Goal: Information Seeking & Learning: Learn about a topic

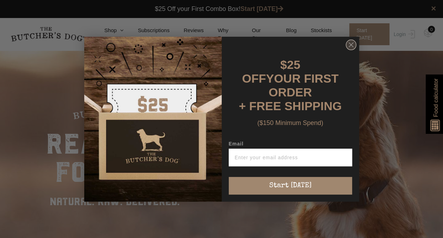
click at [352, 47] on circle "Close dialog" at bounding box center [351, 44] width 10 height 10
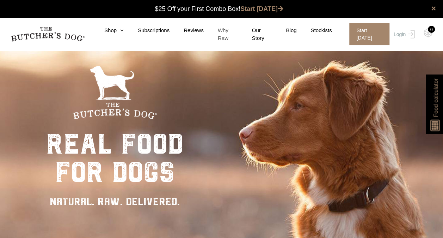
click at [233, 31] on link "Why Raw" at bounding box center [221, 34] width 34 height 16
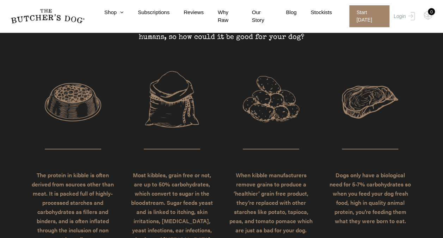
scroll to position [1527, 0]
click at [233, 31] on div "WHAT YOU MAY NOT REALISE ABOUT KIBBLE Health professionals have been telling us…" at bounding box center [221, 21] width 391 height 99
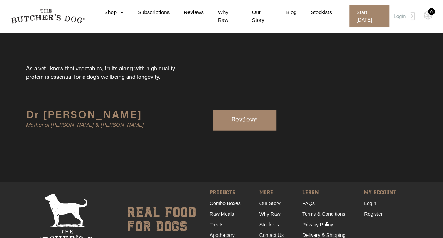
scroll to position [2212, 0]
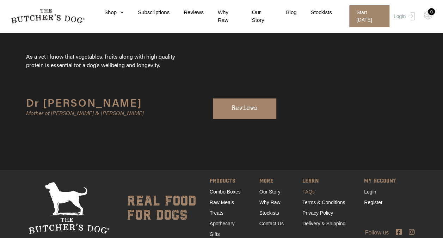
click at [308, 189] on link "FAQs" at bounding box center [309, 192] width 12 height 6
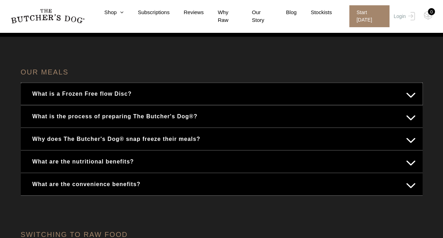
scroll to position [93, 0]
click at [339, 90] on button "What is a Frozen Free flow Disc?" at bounding box center [222, 93] width 388 height 14
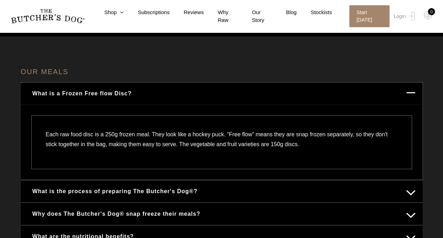
click at [281, 185] on button "What is the process of preparing The Butcher's Dog®?" at bounding box center [222, 191] width 388 height 14
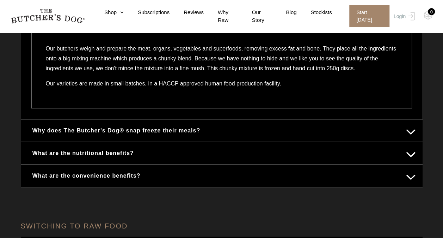
scroll to position [206, 0]
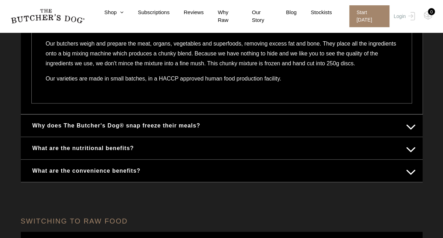
click at [273, 132] on button "Why does The Butcher's Dog® snap freeze their meals?" at bounding box center [222, 125] width 388 height 14
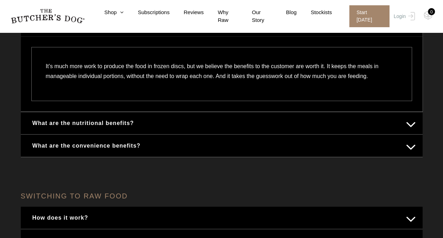
click at [279, 119] on button "What are the nutritional benefits?" at bounding box center [222, 123] width 388 height 14
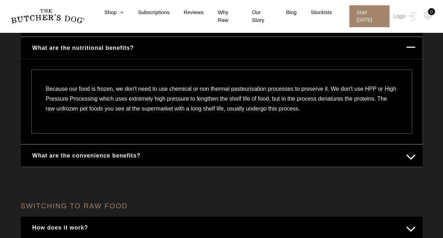
click at [279, 119] on div "Because our food is frozen, we don't need to use chemical or non thermal pasteu…" at bounding box center [221, 101] width 381 height 64
click at [215, 152] on button "What are the convenience benefits?" at bounding box center [222, 155] width 388 height 14
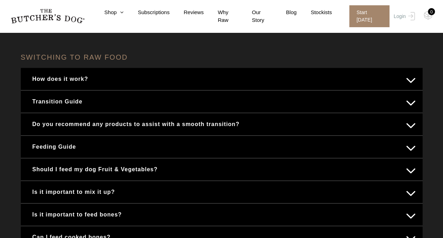
scroll to position [370, 0]
click at [187, 78] on button "How does it work?" at bounding box center [222, 79] width 388 height 14
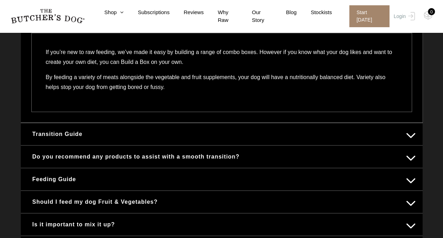
scroll to position [320, 0]
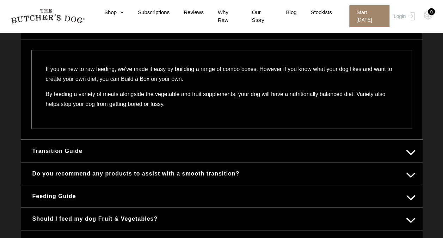
click at [187, 78] on p "If you’re new to raw feeding, we’ve made it easy by building a range of combo b…" at bounding box center [222, 76] width 352 height 25
click at [88, 189] on button "Feeding Guide" at bounding box center [222, 196] width 388 height 14
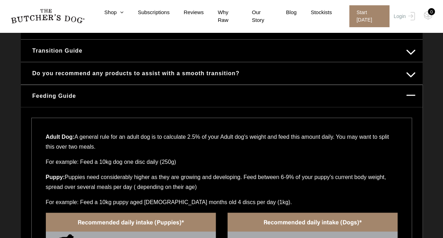
scroll to position [362, 0]
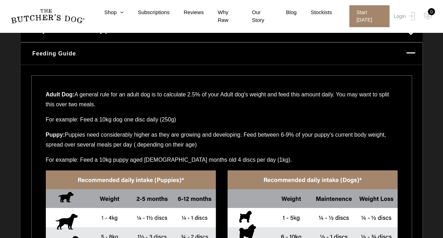
click at [88, 155] on p "For example: Feed a 10kg puppy aged 2-4 months old 4 discs per day (1kg)." at bounding box center [222, 162] width 352 height 15
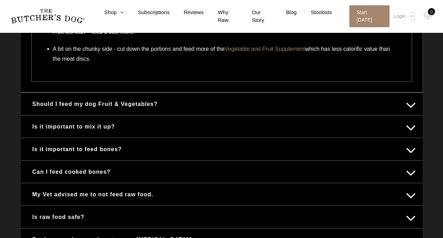
scroll to position [756, 0]
click at [89, 130] on button "Is it important to mix it up?" at bounding box center [222, 126] width 388 height 14
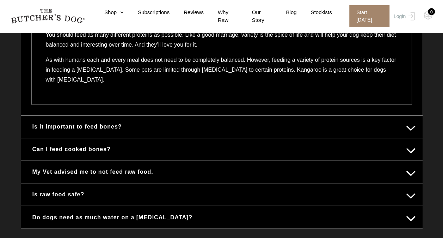
scroll to position [468, 0]
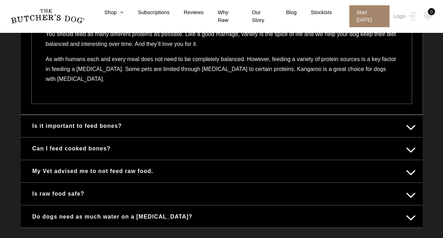
click at [92, 119] on button "Is it important to feed bones?" at bounding box center [222, 126] width 388 height 14
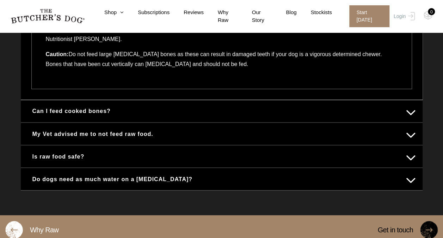
scroll to position [546, 0]
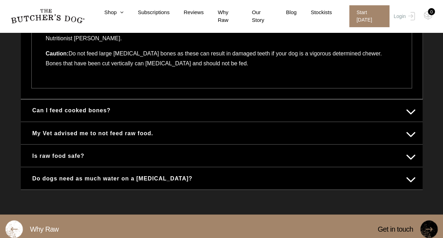
click at [93, 103] on button "Can I feed cooked bones?" at bounding box center [222, 110] width 388 height 14
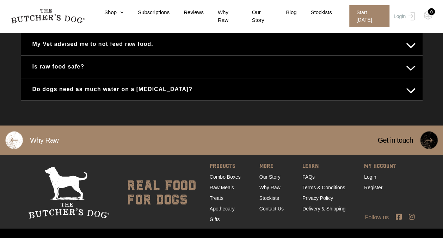
scroll to position [550, 0]
click at [231, 173] on link "Combo Boxes" at bounding box center [225, 176] width 31 height 6
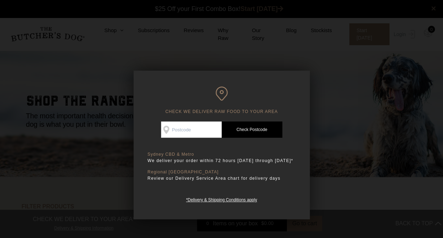
click at [231, 172] on p "Regional NSW" at bounding box center [222, 171] width 148 height 5
click at [250, 134] on link "Check Postcode" at bounding box center [252, 129] width 61 height 16
click at [185, 130] on input "Check Availability At" at bounding box center [191, 129] width 61 height 16
type input "2093"
click at [258, 127] on link "Check Postcode" at bounding box center [252, 129] width 61 height 16
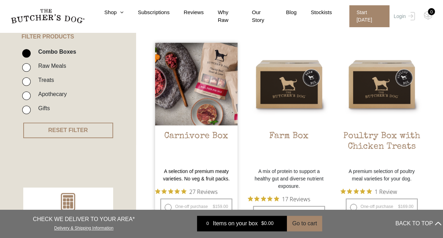
scroll to position [170, 0]
click at [200, 63] on img at bounding box center [196, 83] width 83 height 83
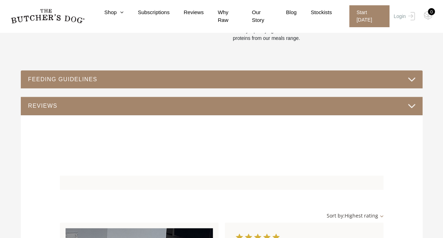
scroll to position [354, 0]
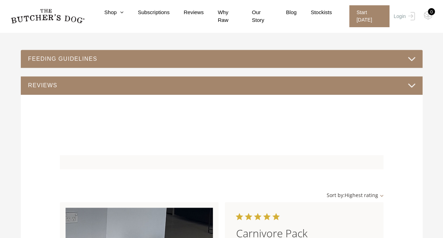
click at [200, 63] on div "FEEDING GUIDELINES" at bounding box center [222, 59] width 402 height 18
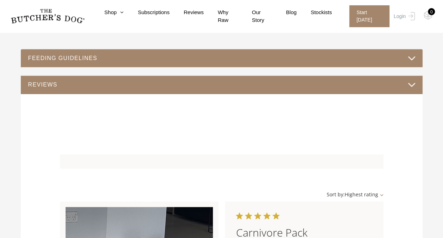
scroll to position [358, 0]
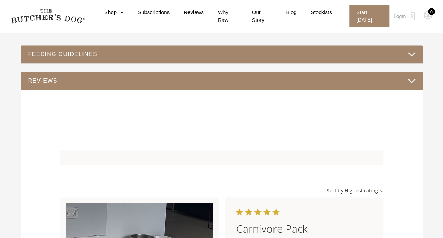
click at [198, 54] on button "FEEDING GUIDELINES" at bounding box center [222, 54] width 388 height 10
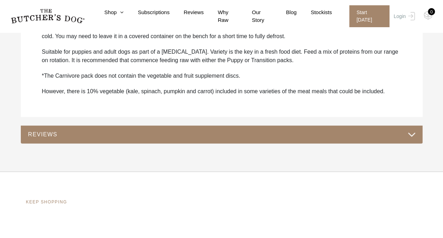
scroll to position [429, 0]
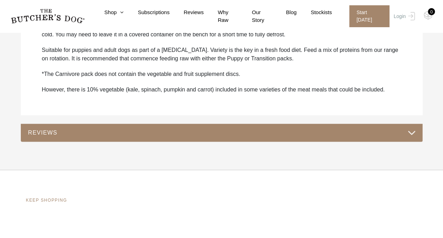
click at [185, 128] on button "REVIEWS" at bounding box center [222, 133] width 388 height 10
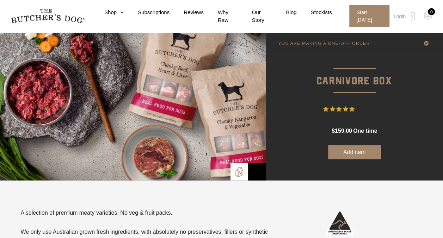
scroll to position [0, 0]
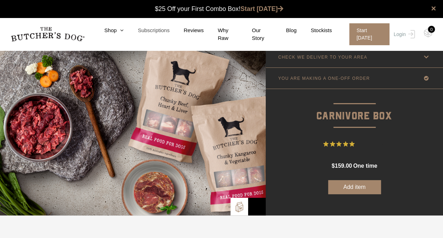
click at [154, 30] on link "Subscriptions" at bounding box center [147, 30] width 46 height 8
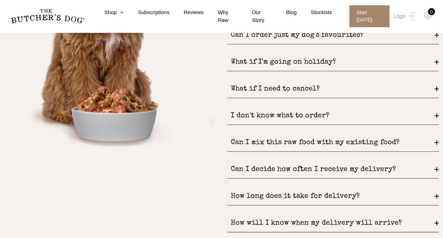
scroll to position [941, 0]
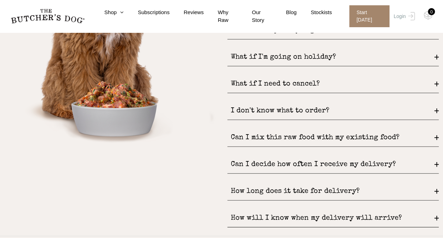
click at [271, 129] on div "Can I mix this raw food with my existing food?" at bounding box center [333, 138] width 212 height 18
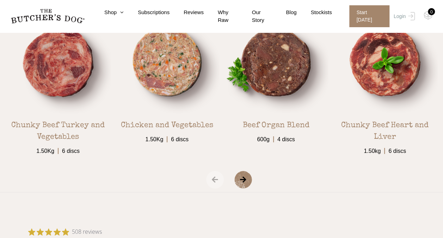
scroll to position [1226, 0]
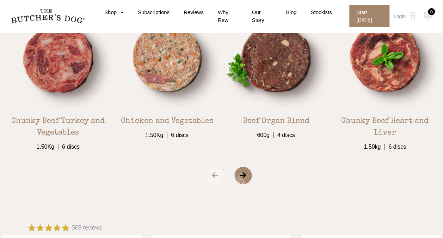
click at [215, 175] on span "‹" at bounding box center [215, 175] width 18 height 18
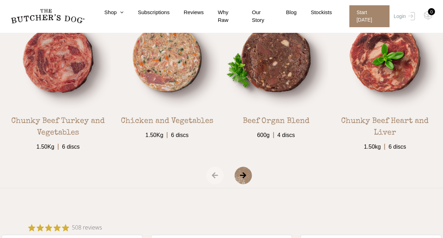
click at [245, 177] on span "›" at bounding box center [251, 175] width 35 height 18
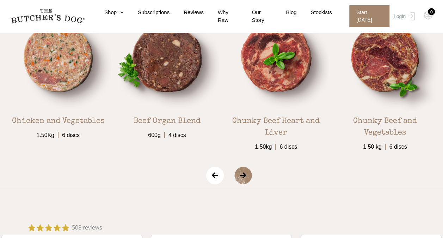
click at [245, 177] on span "›" at bounding box center [251, 175] width 35 height 18
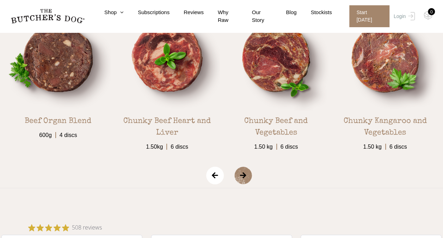
click at [245, 177] on span "›" at bounding box center [251, 175] width 35 height 18
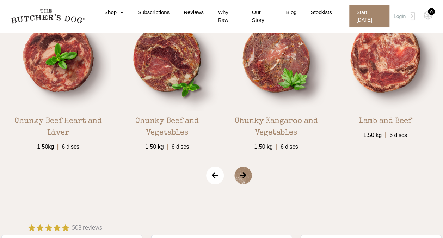
click at [245, 177] on span "›" at bounding box center [251, 175] width 35 height 18
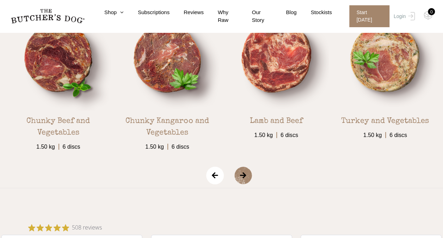
click at [245, 177] on span "›" at bounding box center [251, 175] width 35 height 18
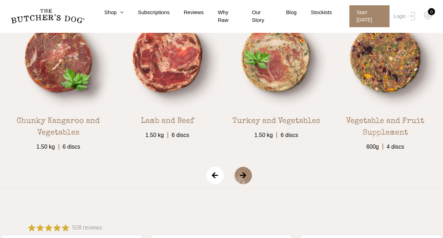
click at [245, 177] on span "›" at bounding box center [251, 175] width 35 height 18
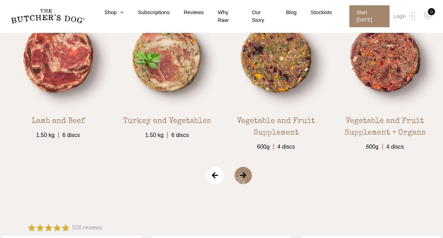
click at [245, 177] on span "›" at bounding box center [251, 175] width 35 height 18
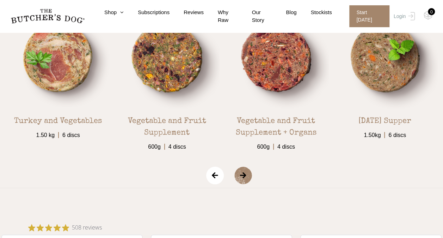
click at [245, 177] on span "›" at bounding box center [251, 175] width 35 height 18
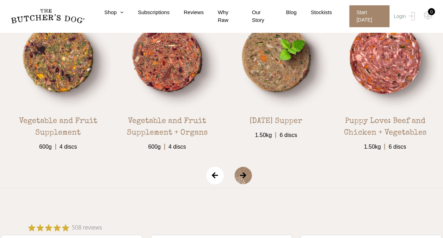
click at [245, 177] on span "›" at bounding box center [251, 175] width 35 height 18
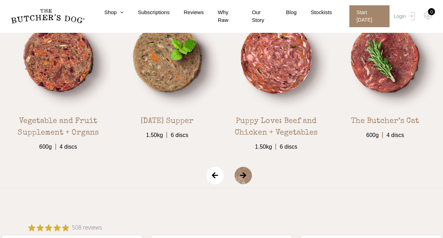
click at [245, 177] on span "›" at bounding box center [251, 175] width 35 height 18
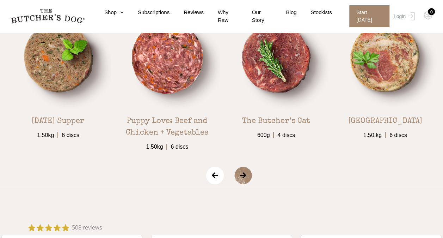
click at [245, 177] on span "›" at bounding box center [251, 175] width 35 height 18
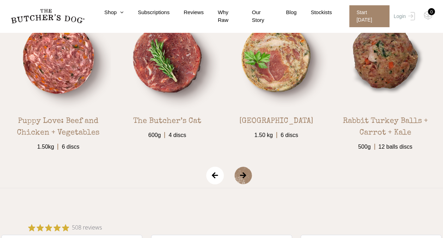
click at [245, 177] on span "›" at bounding box center [251, 175] width 35 height 18
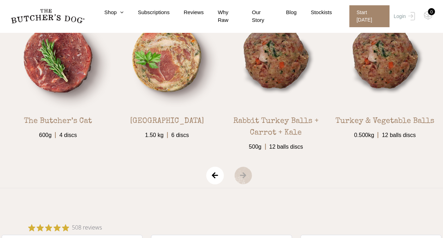
click at [245, 177] on span "›" at bounding box center [251, 175] width 35 height 18
click at [212, 176] on span "‹" at bounding box center [215, 175] width 18 height 18
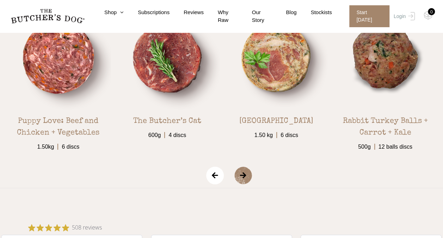
click at [212, 176] on span "‹" at bounding box center [215, 175] width 18 height 18
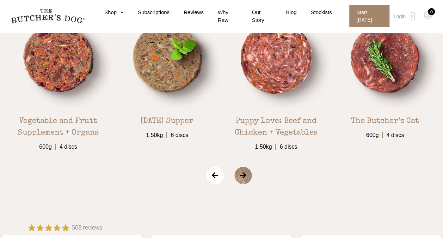
click at [212, 176] on span "‹" at bounding box center [215, 175] width 18 height 18
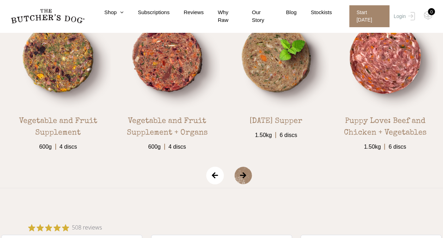
click at [212, 176] on span "‹" at bounding box center [215, 175] width 18 height 18
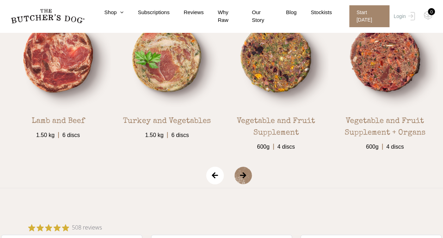
click at [212, 176] on span "‹" at bounding box center [215, 175] width 18 height 18
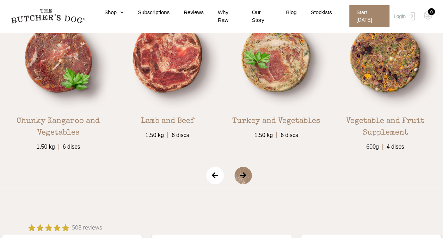
click at [212, 176] on span "‹" at bounding box center [215, 175] width 18 height 18
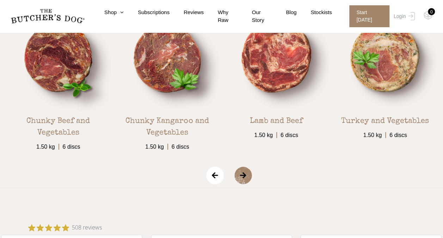
click at [212, 176] on span "‹" at bounding box center [215, 175] width 18 height 18
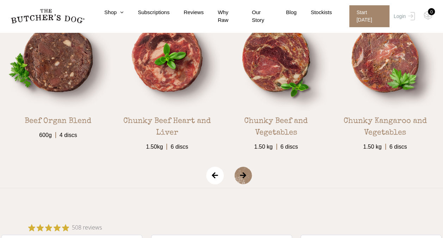
click at [212, 176] on span "‹" at bounding box center [215, 175] width 18 height 18
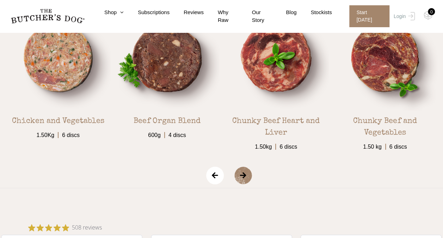
click at [212, 176] on span "‹" at bounding box center [215, 175] width 18 height 18
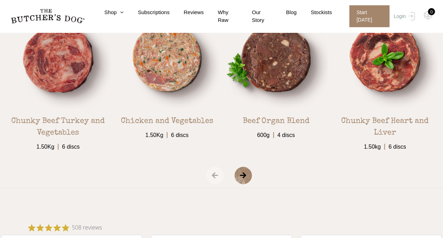
click at [212, 176] on span "‹" at bounding box center [215, 175] width 18 height 18
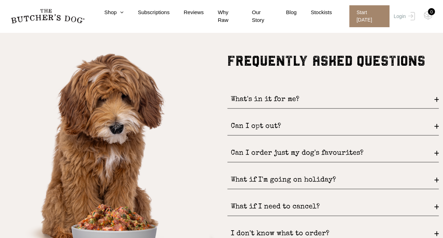
scroll to position [812, 0]
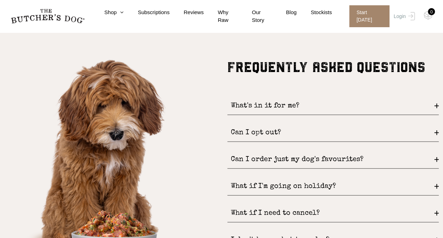
click at [292, 107] on div "What's in it for me?" at bounding box center [333, 106] width 212 height 18
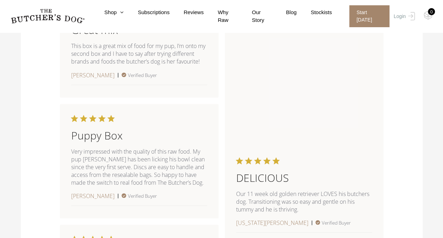
scroll to position [589, 0]
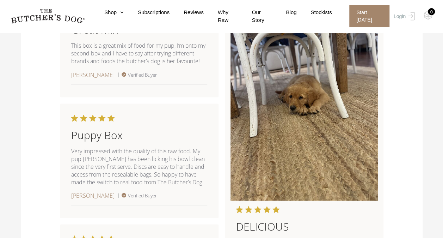
click at [274, 164] on img at bounding box center [304, 102] width 147 height 196
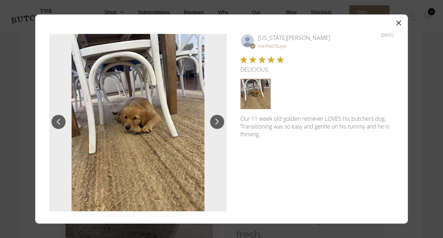
scroll to position [814, 0]
click at [398, 21] on icon "button" at bounding box center [398, 22] width 5 height 5
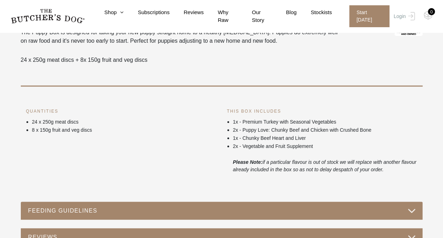
scroll to position [301, 0]
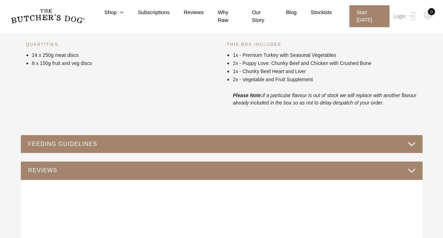
click at [265, 146] on button "FEEDING GUIDELINES" at bounding box center [222, 144] width 388 height 10
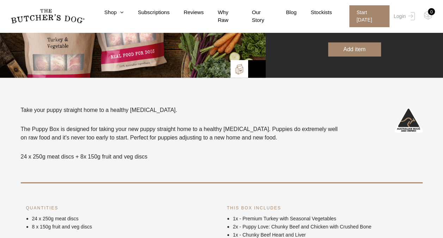
scroll to position [138, 0]
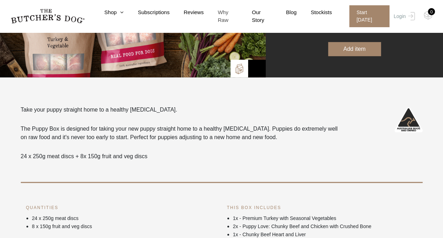
click at [236, 13] on link "Why Raw" at bounding box center [221, 16] width 34 height 16
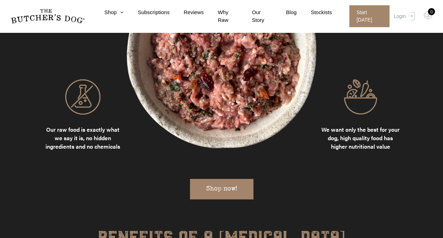
scroll to position [698, 0]
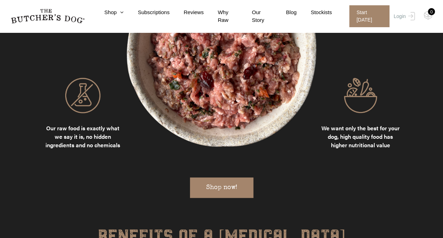
click at [206, 178] on link "Shop now!" at bounding box center [221, 187] width 63 height 20
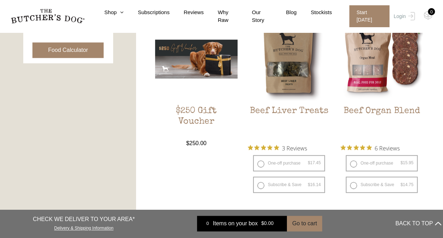
scroll to position [363, 0]
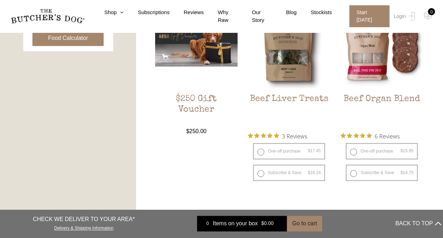
click at [63, 39] on button "Food Calculator" at bounding box center [68, 38] width 72 height 16
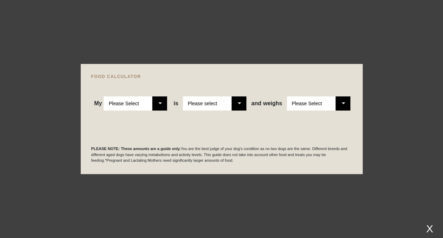
click at [160, 108] on select "Please Select Adult Dog Puppy" at bounding box center [135, 103] width 63 height 14
select select "puppy"
click at [104, 96] on select "Please Select Adult Dog Puppy" at bounding box center [135, 103] width 63 height 14
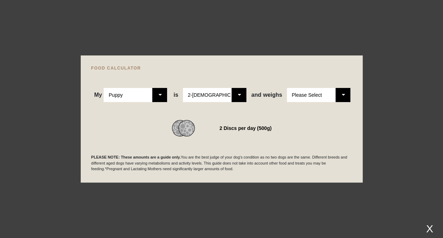
click at [342, 94] on select "Please Select 1kg 2kg 3kg 4kg 5kg 6kg 7kg 8kg 9kg 10kg 11kg 12kg 13kg 14kg 15kg…" at bounding box center [318, 95] width 63 height 14
click at [287, 88] on select "Please Select 1kg 2kg 3kg 4kg 5kg 6kg 7kg 8kg 9kg 10kg 11kg 12kg 13kg 14kg 15kg…" at bounding box center [318, 95] width 63 height 14
click at [341, 97] on select "Please Select 1kg 2kg 3kg 4kg 5kg 6kg 7kg 8kg 9kg 10kg 11kg 12kg 13kg 14kg 15kg…" at bounding box center [318, 95] width 63 height 14
click at [287, 88] on select "Please Select 1kg 2kg 3kg 4kg 5kg 6kg 7kg 8kg 9kg 10kg 11kg 12kg 13kg 14kg 15kg…" at bounding box center [318, 95] width 63 height 14
click at [342, 98] on select "Please Select 1kg 2kg 3kg 4kg 5kg 6kg 7kg 8kg 9kg 10kg 11kg 12kg 13kg 14kg 15kg…" at bounding box center [318, 95] width 63 height 14
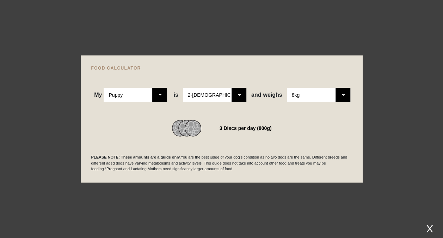
select select "5"
click at [287, 88] on select "Please Select 1kg 2kg 3kg 4kg 5kg 6kg 7kg 8kg 9kg 10kg 11kg 12kg 13kg 14kg 15kg…" at bounding box center [318, 95] width 63 height 14
click at [244, 96] on select "Please Select 2-4 months old 4-5 months old 6-8 months old 8-12 months old" at bounding box center [214, 95] width 63 height 14
select select "5"
click at [183, 88] on select "Please Select 2-4 months old 4-5 months old 6-8 months old 8-12 months old" at bounding box center [214, 95] width 63 height 14
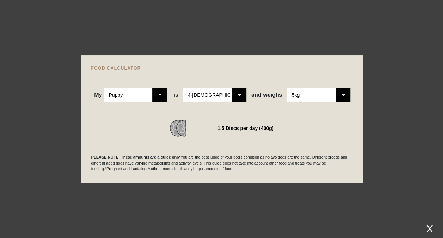
click at [344, 92] on select "Please Select 1kg 2kg 3kg 4kg 5kg 6kg 7kg 8kg 9kg 10kg 11kg 12kg 13kg 14kg 15kg…" at bounding box center [318, 95] width 63 height 14
select select "10"
click at [287, 88] on select "Please Select 1kg 2kg 3kg 4kg 5kg 6kg 7kg 8kg 9kg 10kg 11kg 12kg 13kg 14kg 15kg…" at bounding box center [318, 95] width 63 height 14
click at [241, 96] on select "Please Select 2-4 months old 4-5 months old 6-8 months old 8-12 months old" at bounding box center [214, 95] width 63 height 14
select select "12"
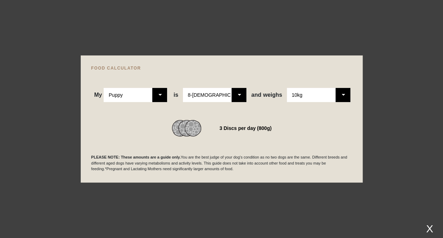
click at [183, 88] on select "Please Select 2-4 months old 4-5 months old 6-8 months old 8-12 months old" at bounding box center [214, 95] width 63 height 14
click at [344, 95] on select "Please Select 1kg 2kg 3kg 4kg 5kg 6kg 7kg 8kg 9kg 10kg 11kg 12kg 13kg 14kg 15kg…" at bounding box center [318, 95] width 63 height 14
click at [287, 88] on select "Please Select 1kg 2kg 3kg 4kg 5kg 6kg 7kg 8kg 9kg 10kg 11kg 12kg 13kg 14kg 15kg…" at bounding box center [318, 95] width 63 height 14
click at [341, 99] on select "Please Select 1kg 2kg 3kg 4kg 5kg 6kg 7kg 8kg 9kg 10kg 11kg 12kg 13kg 14kg 15kg…" at bounding box center [318, 95] width 63 height 14
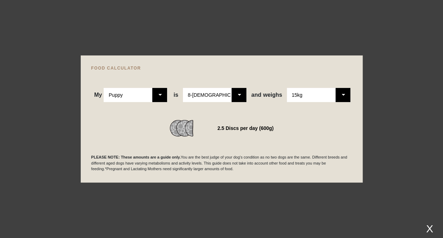
select select "18"
click at [287, 88] on select "Please Select 1kg 2kg 3kg 4kg 5kg 6kg 7kg 8kg 9kg 10kg 11kg 12kg 13kg 14kg 15kg…" at bounding box center [318, 95] width 63 height 14
click at [162, 93] on select "Please Select Adult Dog Puppy" at bounding box center [135, 95] width 63 height 14
select select "adult"
click at [104, 88] on select "Please Select Adult Dog Puppy" at bounding box center [135, 95] width 63 height 14
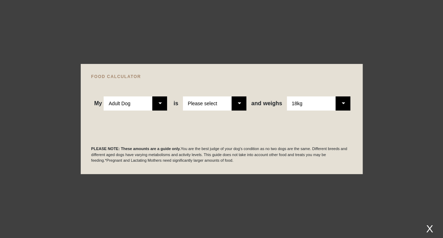
click at [242, 101] on select "Please select a healthy weight overweight" at bounding box center [214, 103] width 63 height 14
select select "0"
click at [183, 96] on select "Please select a healthy weight overweight" at bounding box center [214, 103] width 63 height 14
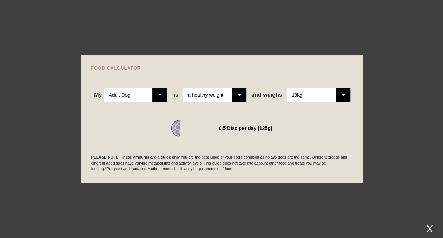
click at [343, 93] on select "Please Select 1kg 2kg 3kg 4kg 5kg 6kg 7kg 8kg 9kg 10kg 11kg 12kg 13kg 14kg 15kg…" at bounding box center [318, 95] width 63 height 14
select select "23"
click at [287, 88] on select "Please Select 1kg 2kg 3kg 4kg 5kg 6kg 7kg 8kg 9kg 10kg 11kg 12kg 13kg 14kg 15kg…" at bounding box center [318, 95] width 63 height 14
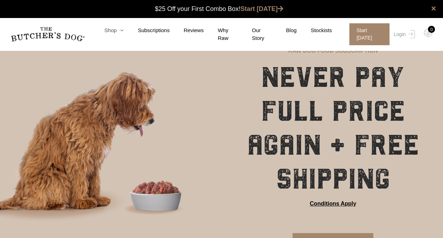
click at [124, 31] on icon at bounding box center [120, 30] width 7 height 5
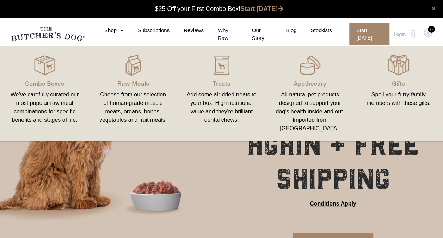
click at [51, 97] on div "We’ve carefully curated our most popular raw meal combinations for specific ben…" at bounding box center [45, 107] width 72 height 34
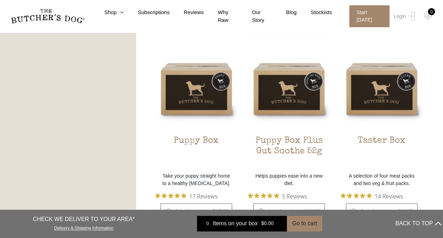
scroll to position [411, 0]
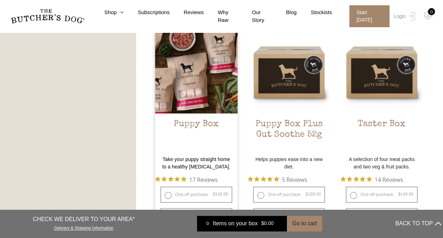
click at [198, 97] on img at bounding box center [196, 72] width 83 height 83
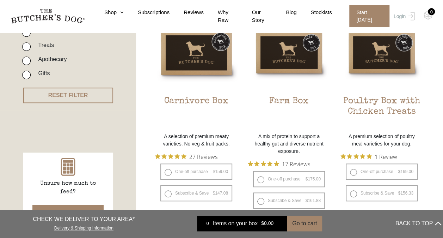
scroll to position [204, 0]
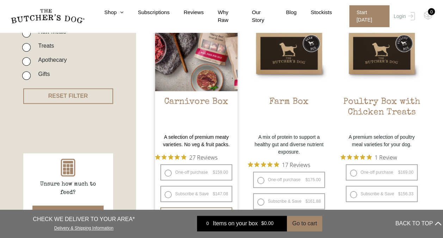
click at [206, 77] on img at bounding box center [196, 49] width 83 height 83
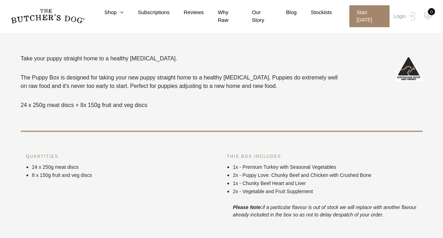
scroll to position [180, 0]
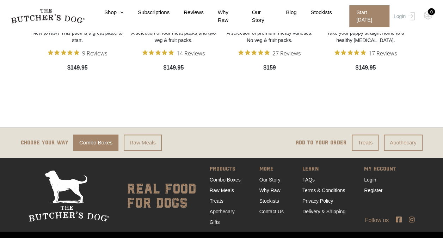
scroll to position [1623, 0]
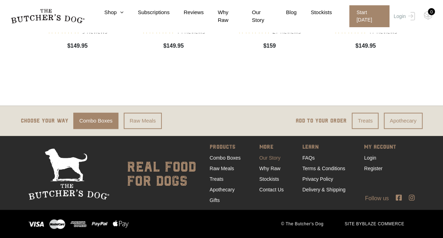
click at [263, 156] on link "Our Story" at bounding box center [269, 158] width 21 height 6
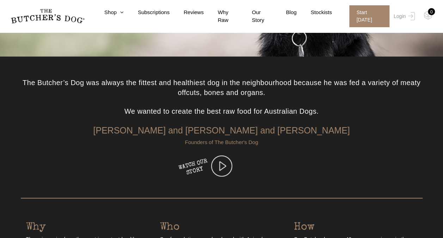
scroll to position [166, 0]
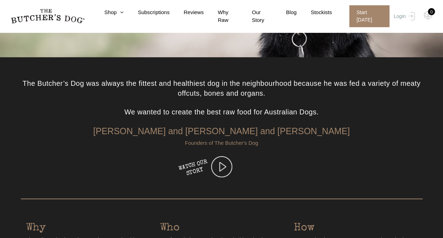
click at [225, 161] on img at bounding box center [221, 166] width 21 height 21
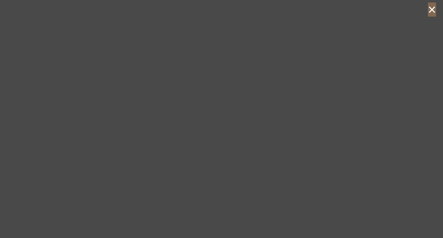
click at [433, 10] on button "×" at bounding box center [432, 9] width 8 height 14
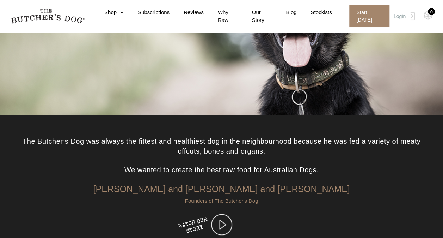
scroll to position [0, 0]
